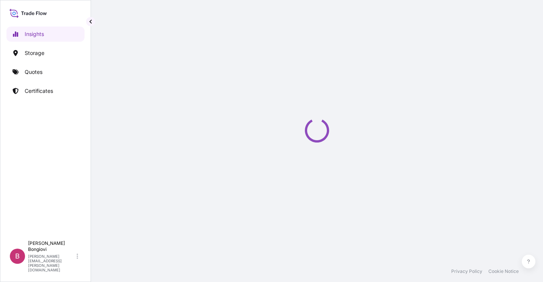
select select "2025"
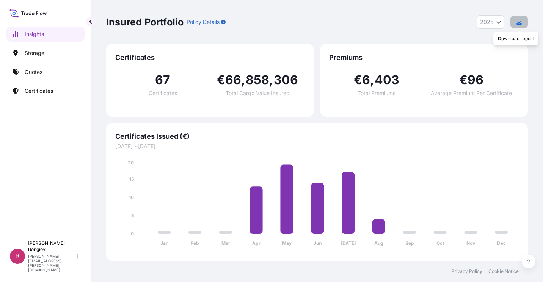
click at [520, 20] on icon "button" at bounding box center [519, 21] width 5 height 5
click at [516, 24] on button "button" at bounding box center [519, 22] width 17 height 12
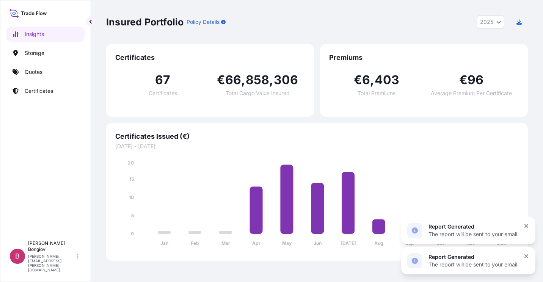
click at [470, 229] on div "Report Generated" at bounding box center [473, 227] width 89 height 8
click at [455, 137] on span "Certificates Issued (€)" at bounding box center [317, 136] width 404 height 9
click at [39, 36] on p "Insights" at bounding box center [34, 34] width 19 height 8
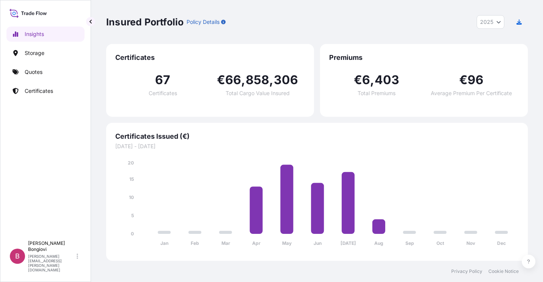
click at [177, 115] on div "Certificates 67 Certificates € 66 , 858 , 306 Total Cargo Value Insured" at bounding box center [210, 80] width 208 height 73
